Goal: Task Accomplishment & Management: Complete application form

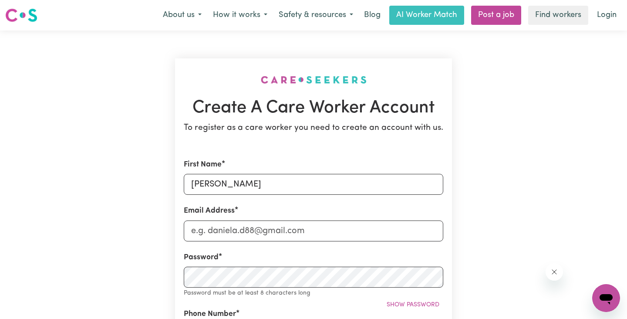
type input "[PERSON_NAME]"
type input "[EMAIL_ADDRESS][DOMAIN_NAME]"
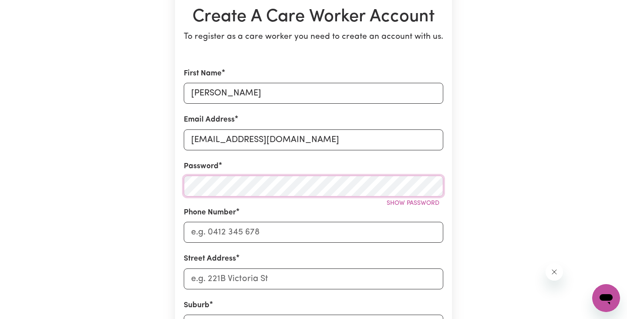
scroll to position [91, 0]
type input "0472995941"
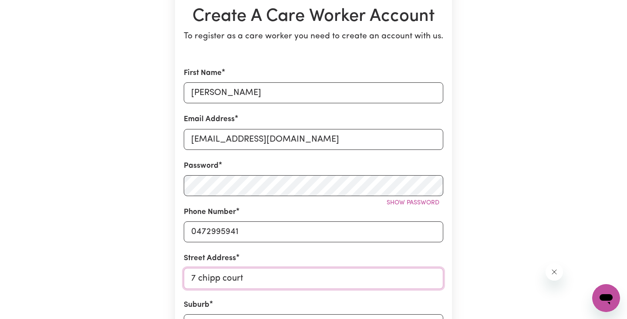
type input "7 chipp court"
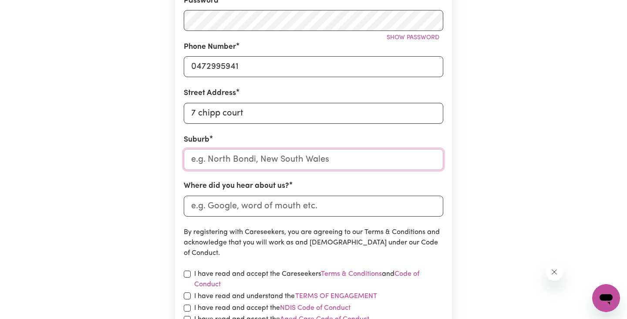
scroll to position [256, 0]
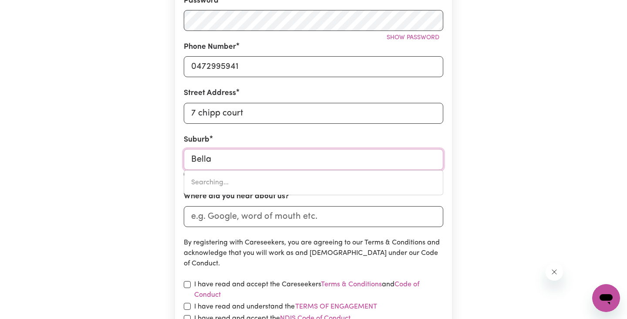
type input "Bella"
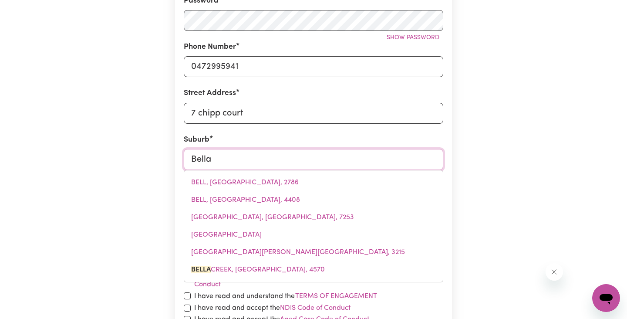
type input "[GEOGRAPHIC_DATA], [GEOGRAPHIC_DATA], 4570"
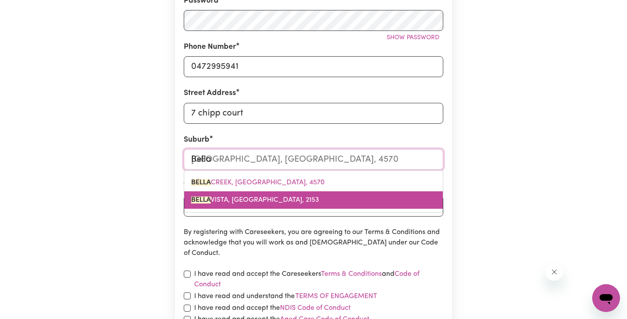
click at [280, 197] on span "[GEOGRAPHIC_DATA], [GEOGRAPHIC_DATA], 2153" at bounding box center [255, 199] width 128 height 7
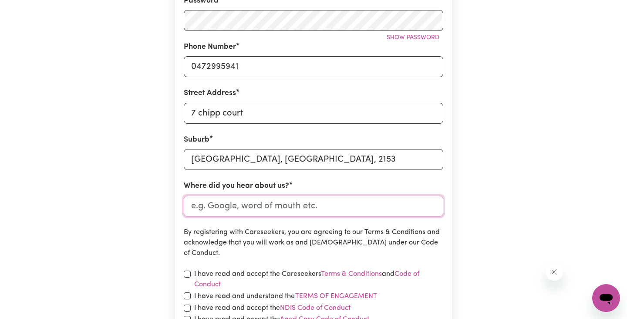
click at [273, 204] on input "Where did you hear about us?" at bounding box center [313, 205] width 259 height 21
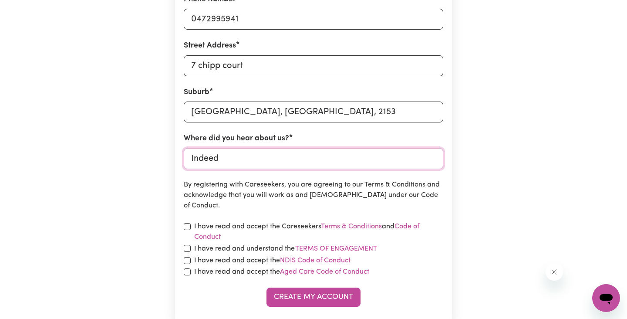
scroll to position [310, 0]
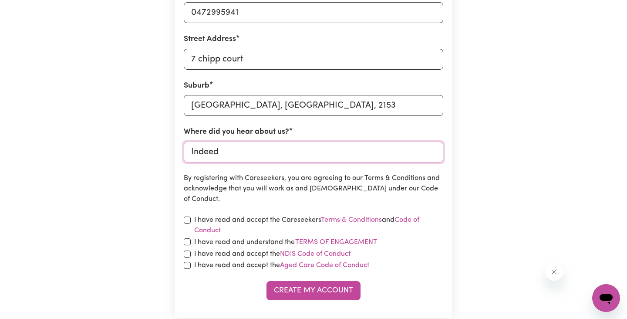
type input "Indeed"
click at [185, 223] on div "I have read and accept the Careseekers Terms & Conditions and Code of Conduct" at bounding box center [313, 225] width 259 height 21
click at [185, 237] on div "I have read and understand the Terms of Engagement" at bounding box center [313, 241] width 259 height 11
click at [189, 237] on div "I have read and understand the Terms of Engagement" at bounding box center [313, 241] width 259 height 11
click at [185, 255] on input "checkbox" at bounding box center [187, 253] width 7 height 7
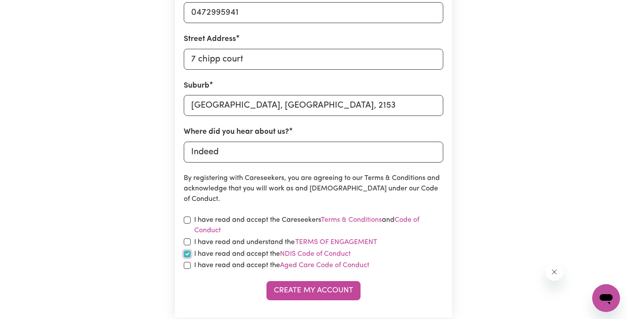
checkbox input "true"
click at [185, 238] on input "checkbox" at bounding box center [187, 241] width 7 height 7
checkbox input "true"
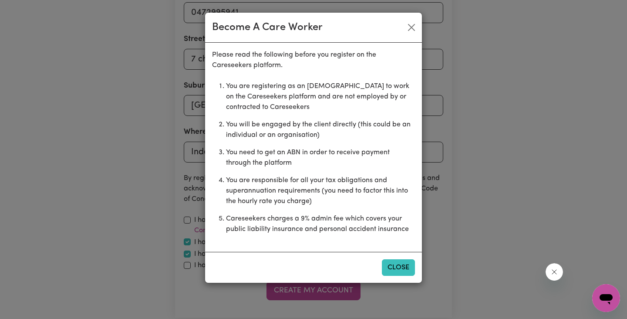
click at [396, 267] on button "Close" at bounding box center [398, 267] width 33 height 17
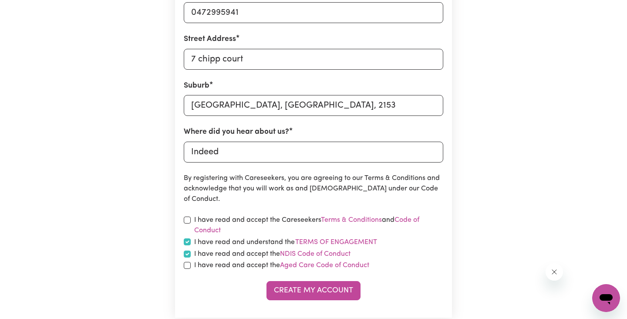
click at [182, 265] on section "Create A Care Worker Account To register as a care worker you need to create an…" at bounding box center [313, 32] width 277 height 569
click at [187, 264] on input "checkbox" at bounding box center [187, 265] width 7 height 7
checkbox input "true"
click at [188, 217] on input "checkbox" at bounding box center [187, 219] width 7 height 7
checkbox input "true"
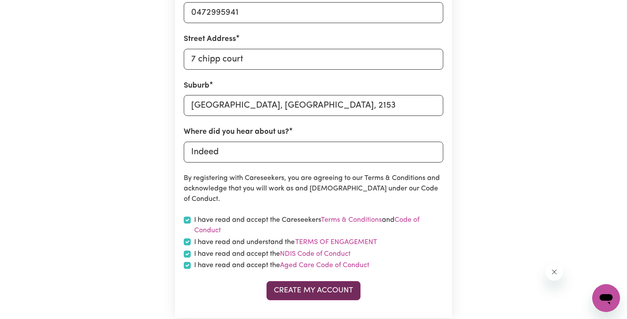
click at [340, 297] on button "Create My Account" at bounding box center [313, 290] width 94 height 19
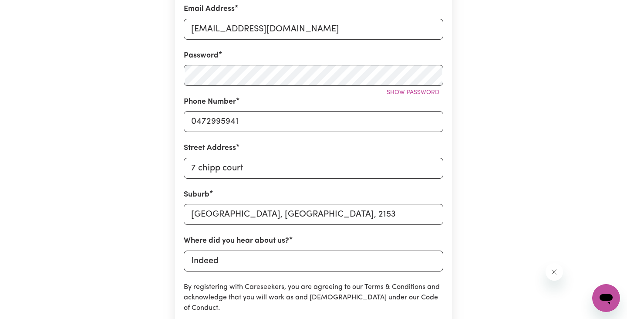
scroll to position [0, 0]
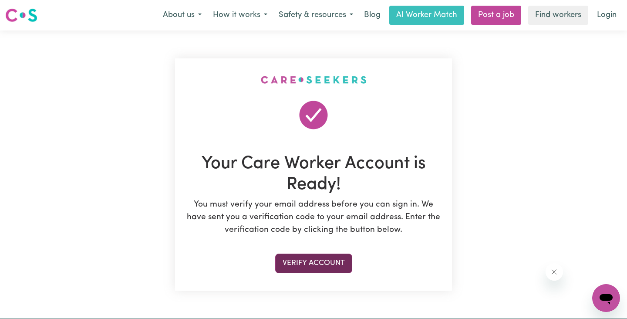
click at [323, 264] on button "Verify Account" at bounding box center [313, 262] width 77 height 19
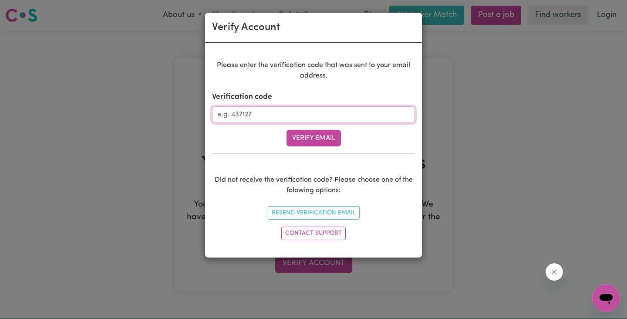
click at [308, 112] on input "Verification code" at bounding box center [313, 114] width 203 height 17
paste input "534921"
type input "534921"
click at [286, 130] on button "Verify Email" at bounding box center [313, 138] width 54 height 17
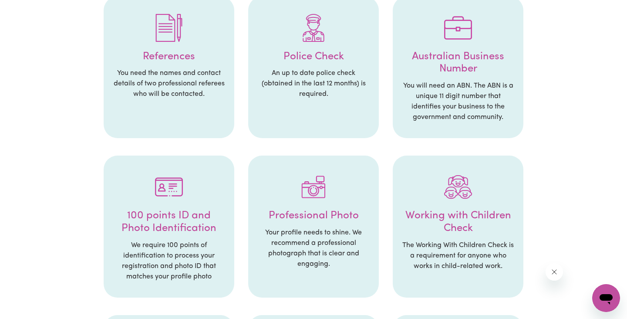
scroll to position [228, 0]
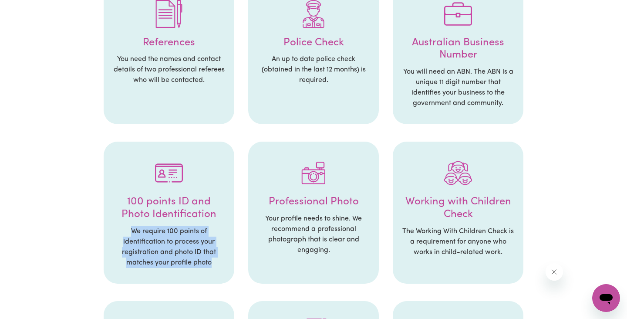
drag, startPoint x: 214, startPoint y: 266, endPoint x: 127, endPoint y: 229, distance: 94.8
click at [127, 229] on p "We require 100 points of identification to process your registration and photo …" at bounding box center [168, 247] width 113 height 42
copy p "We require 100 points of identification to process your registration and photo …"
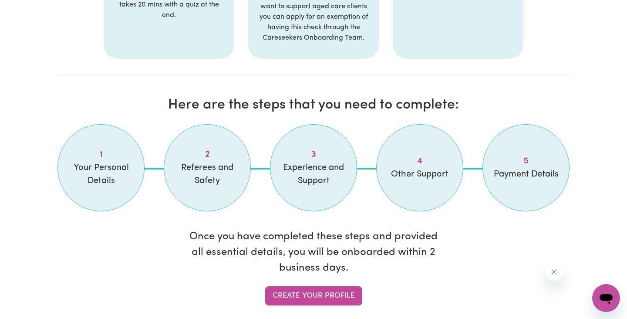
scroll to position [654, 0]
click at [315, 299] on link "Create your profile" at bounding box center [313, 295] width 97 height 19
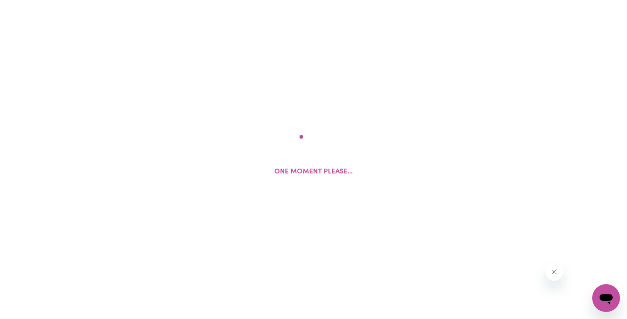
select select "Studying a healthcare related degree or qualification"
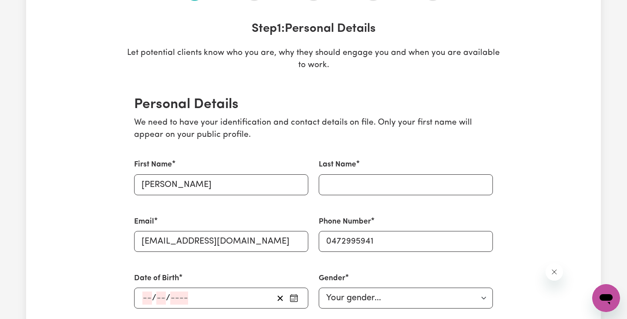
scroll to position [149, 0]
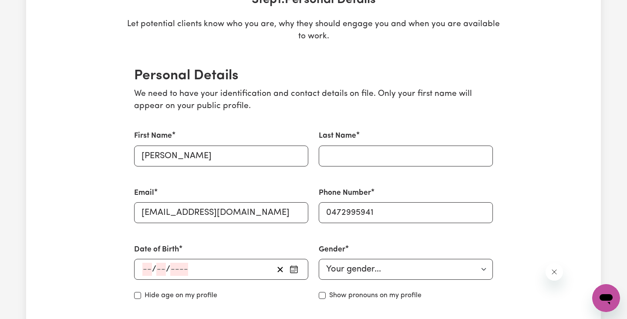
click at [363, 166] on div "Last Name" at bounding box center [405, 148] width 185 height 57
click at [363, 158] on input "Last Name" at bounding box center [406, 155] width 174 height 21
type input "[PERSON_NAME]"
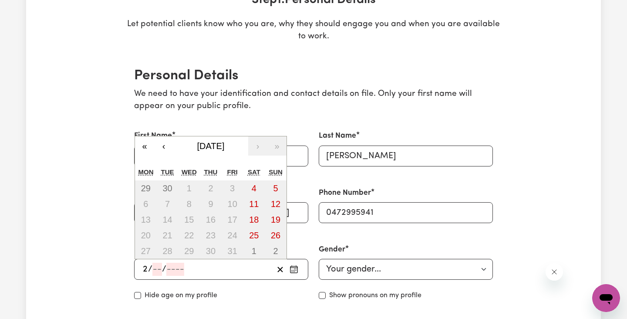
type input "28"
type input "09"
type input "2006"
type input "[DATE]"
type input "9"
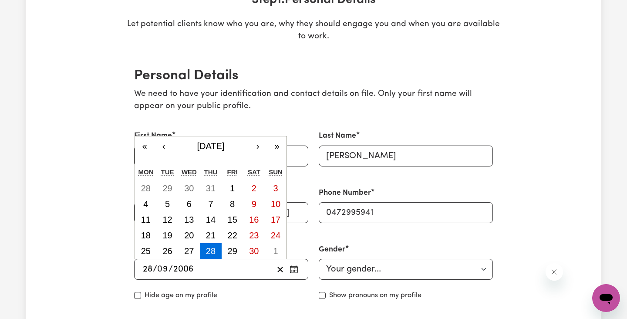
type input "2006"
click at [401, 273] on select "Your gender... [DEMOGRAPHIC_DATA] [DEMOGRAPHIC_DATA] [DEMOGRAPHIC_DATA] Other P…" at bounding box center [406, 269] width 174 height 21
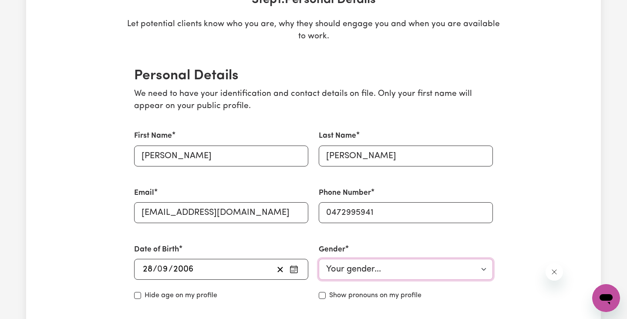
select select "[DEMOGRAPHIC_DATA]"
click at [319, 259] on select "Your gender... [DEMOGRAPHIC_DATA] [DEMOGRAPHIC_DATA] [DEMOGRAPHIC_DATA] Other P…" at bounding box center [406, 269] width 174 height 21
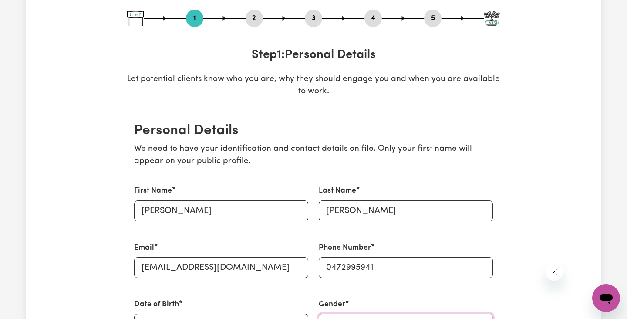
scroll to position [0, 0]
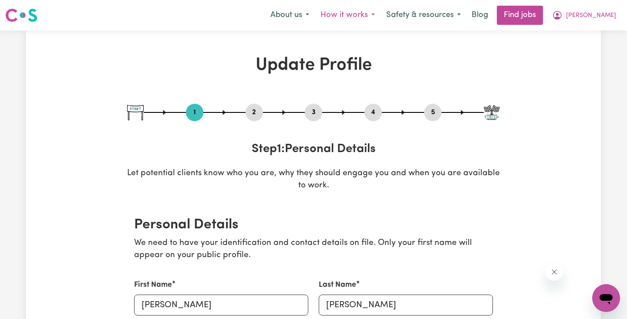
click at [381, 16] on button "How it works" at bounding box center [348, 15] width 66 height 18
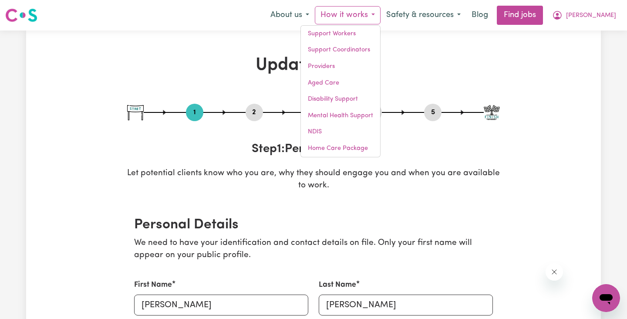
click at [381, 16] on button "How it works" at bounding box center [348, 15] width 66 height 18
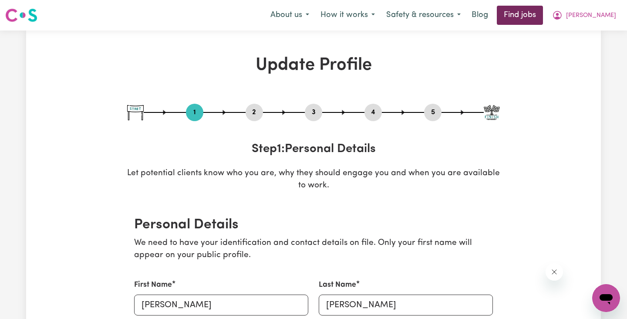
click at [543, 16] on link "Find jobs" at bounding box center [520, 15] width 46 height 19
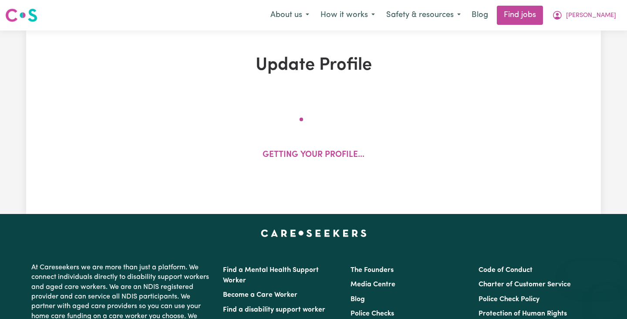
select select "Studying a healthcare related degree or qualification"
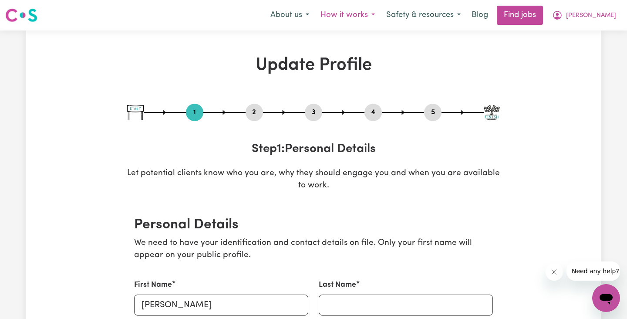
click at [381, 13] on button "How it works" at bounding box center [348, 15] width 66 height 18
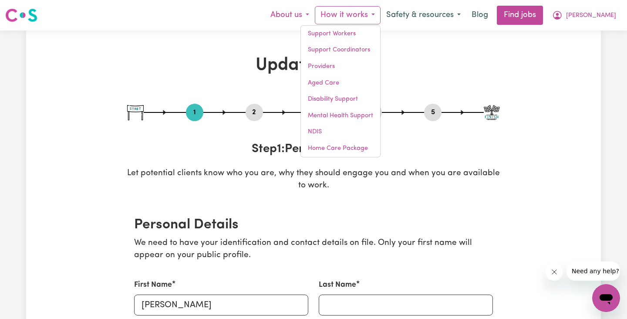
click at [315, 7] on button "About us" at bounding box center [290, 15] width 50 height 18
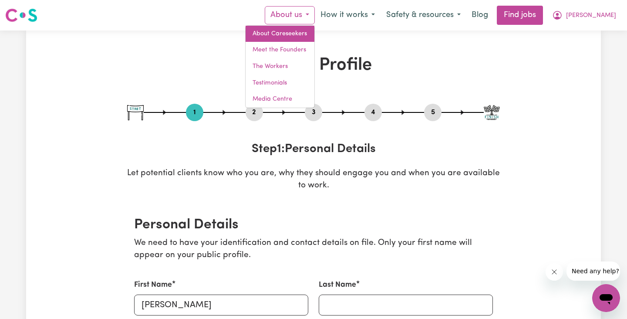
click at [314, 33] on link "About Careseekers" at bounding box center [280, 34] width 69 height 17
